Goal: Book appointment/travel/reservation

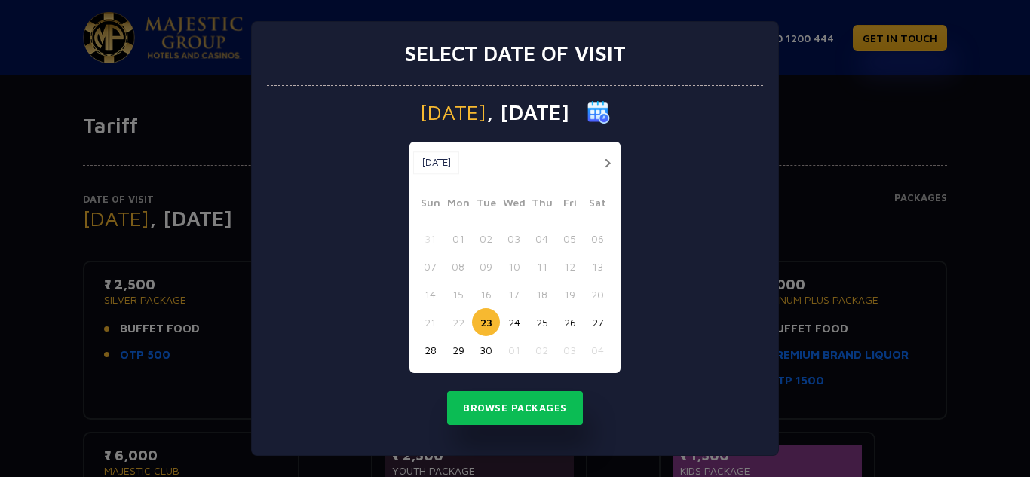
click at [516, 319] on button "24" at bounding box center [514, 322] width 28 height 28
click at [534, 394] on button "Browse Packages" at bounding box center [515, 408] width 136 height 35
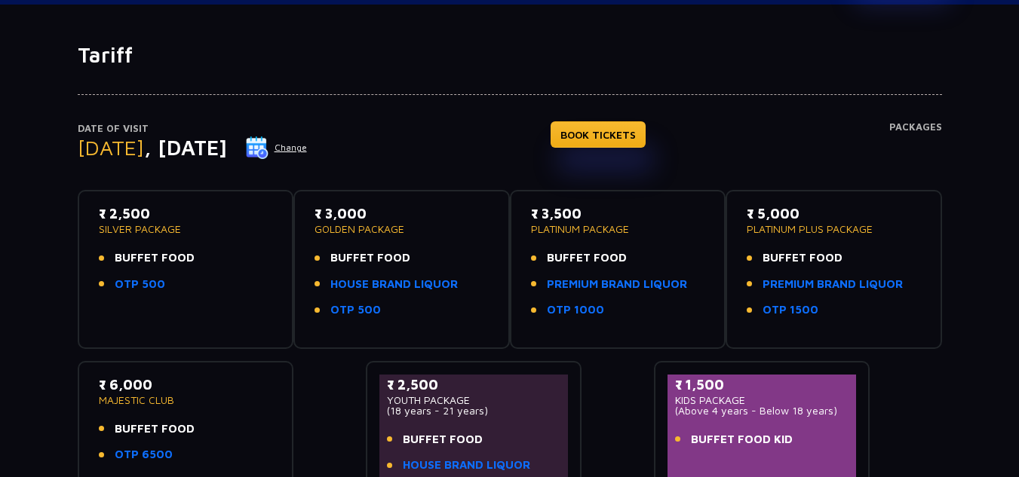
scroll to position [78, 0]
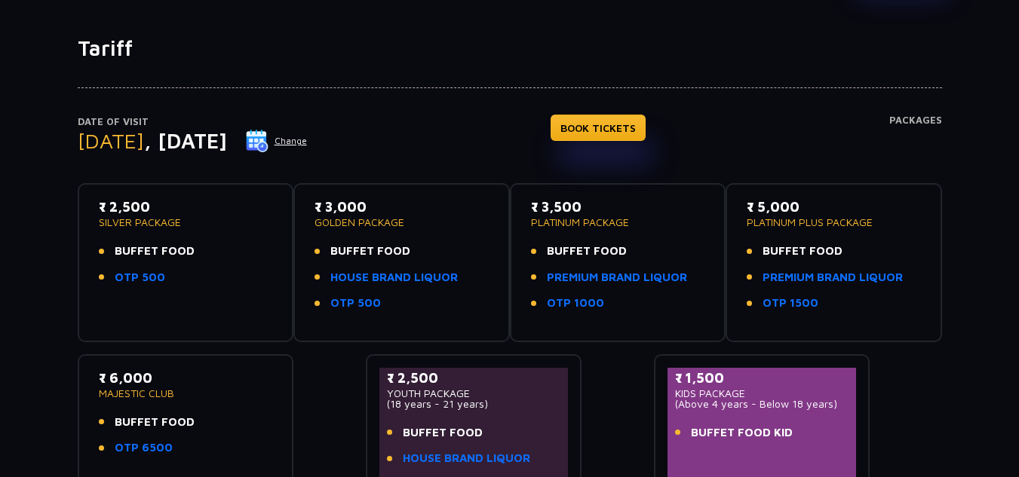
click at [215, 256] on li "BUFFET FOOD" at bounding box center [186, 251] width 174 height 17
click at [149, 272] on link "OTP 500" at bounding box center [140, 277] width 51 height 17
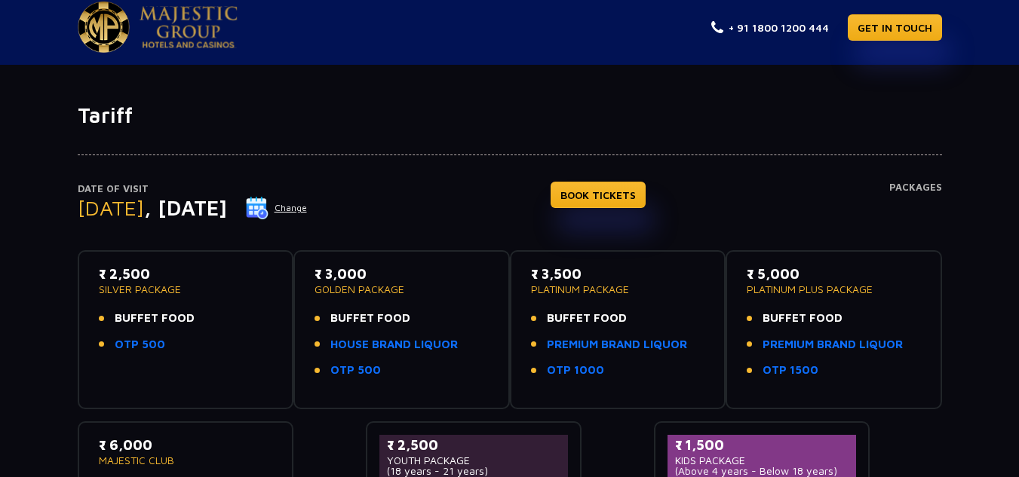
scroll to position [0, 0]
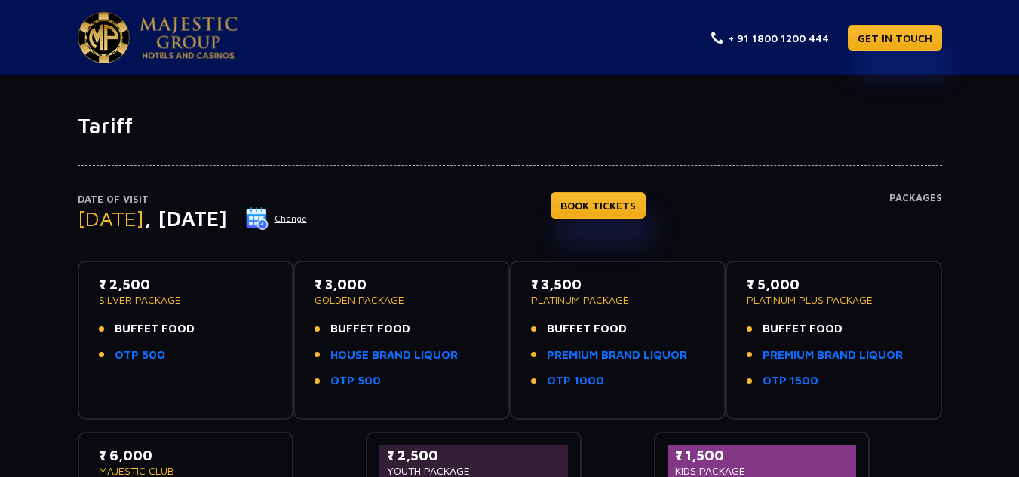
click at [308, 214] on button "Change" at bounding box center [276, 219] width 63 height 24
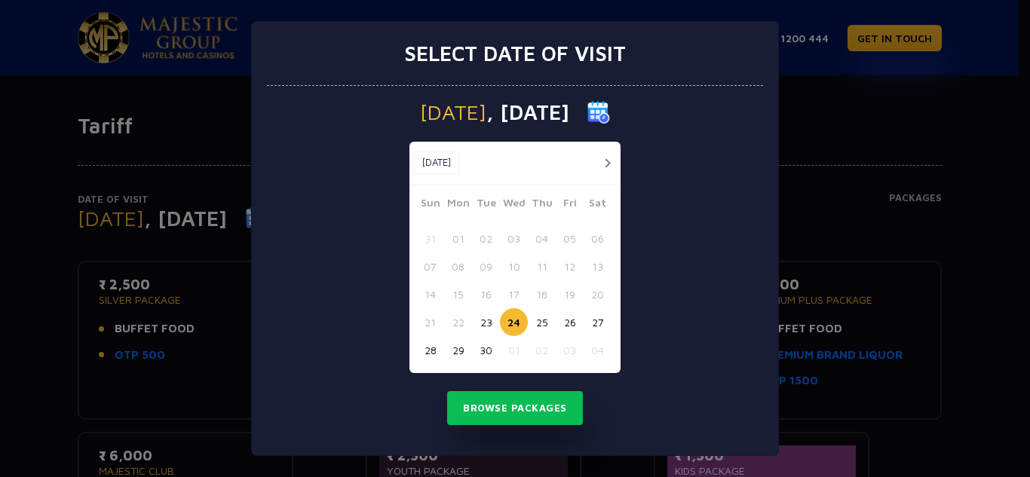
click at [541, 318] on button "25" at bounding box center [542, 322] width 28 height 28
click at [536, 406] on button "Browse Packages" at bounding box center [515, 408] width 136 height 35
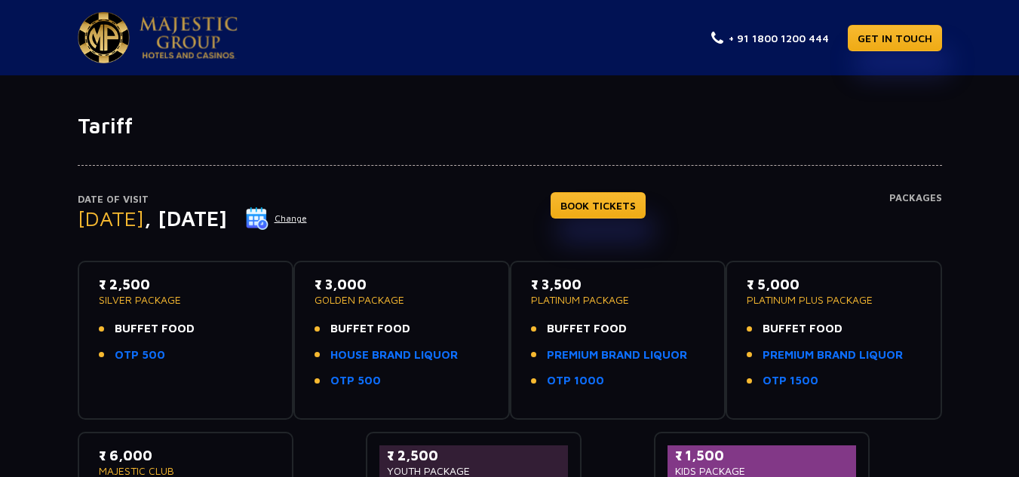
click at [152, 36] on img at bounding box center [189, 38] width 98 height 42
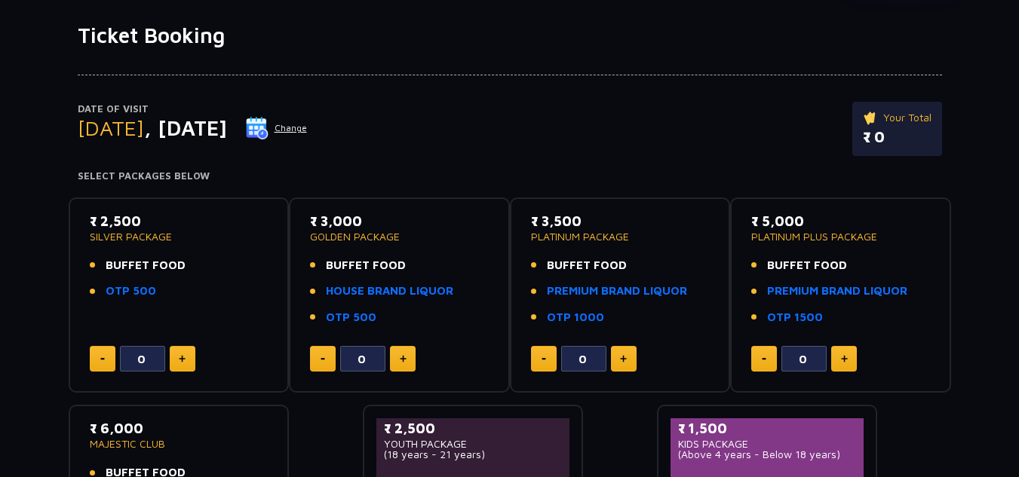
scroll to position [88, 0]
